Goal: Task Accomplishment & Management: Use online tool/utility

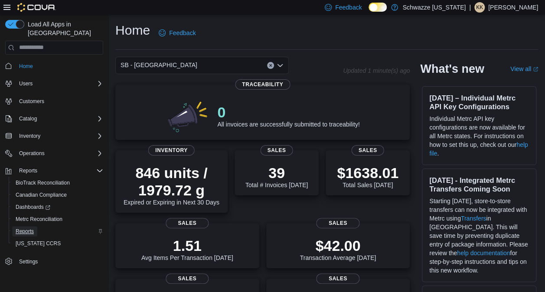
click at [33, 228] on span "Reports" at bounding box center [25, 231] width 18 height 7
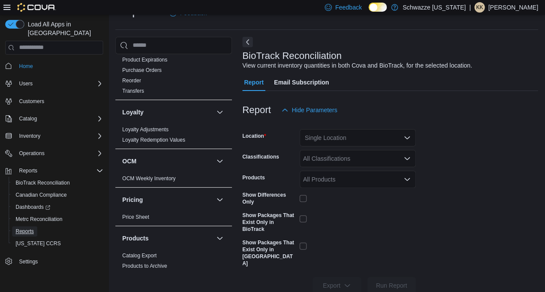
scroll to position [575, 0]
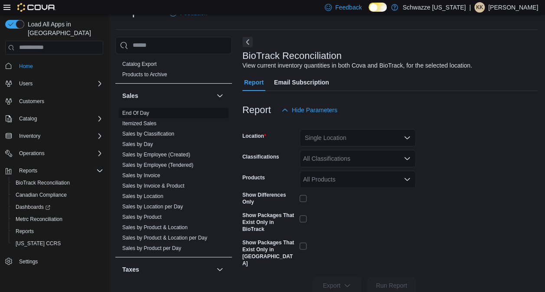
click at [136, 111] on link "End Of Day" at bounding box center [135, 113] width 27 height 6
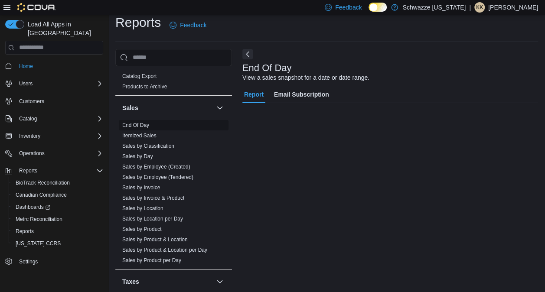
scroll to position [8, 0]
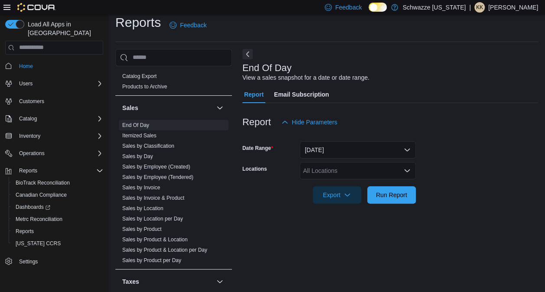
click at [305, 165] on div "All Locations" at bounding box center [358, 170] width 116 height 17
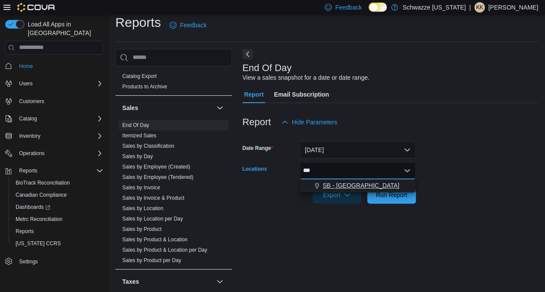
type input "***"
click at [349, 187] on span "SB - [GEOGRAPHIC_DATA]" at bounding box center [361, 185] width 77 height 9
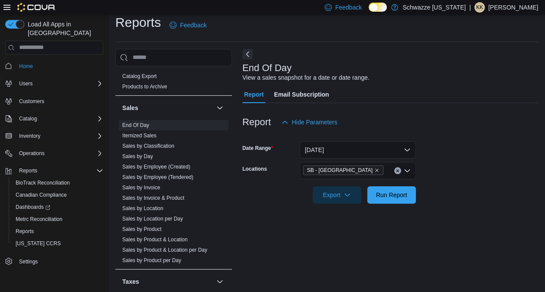
click at [457, 161] on form "Date Range [DATE] Locations SB - [GEOGRAPHIC_DATA] Export Run Report" at bounding box center [390, 167] width 296 height 73
click at [395, 196] on span "Run Report" at bounding box center [391, 194] width 31 height 9
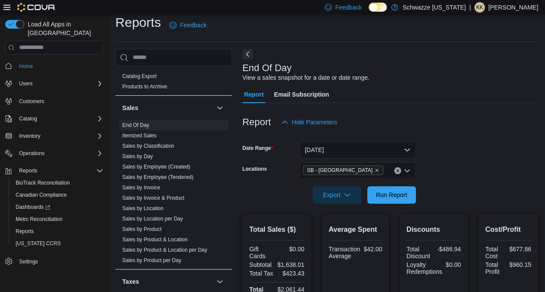
click at [250, 59] on div at bounding box center [390, 60] width 296 height 3
click at [249, 53] on button "Next" at bounding box center [247, 54] width 10 height 10
